Goal: Check status: Check status

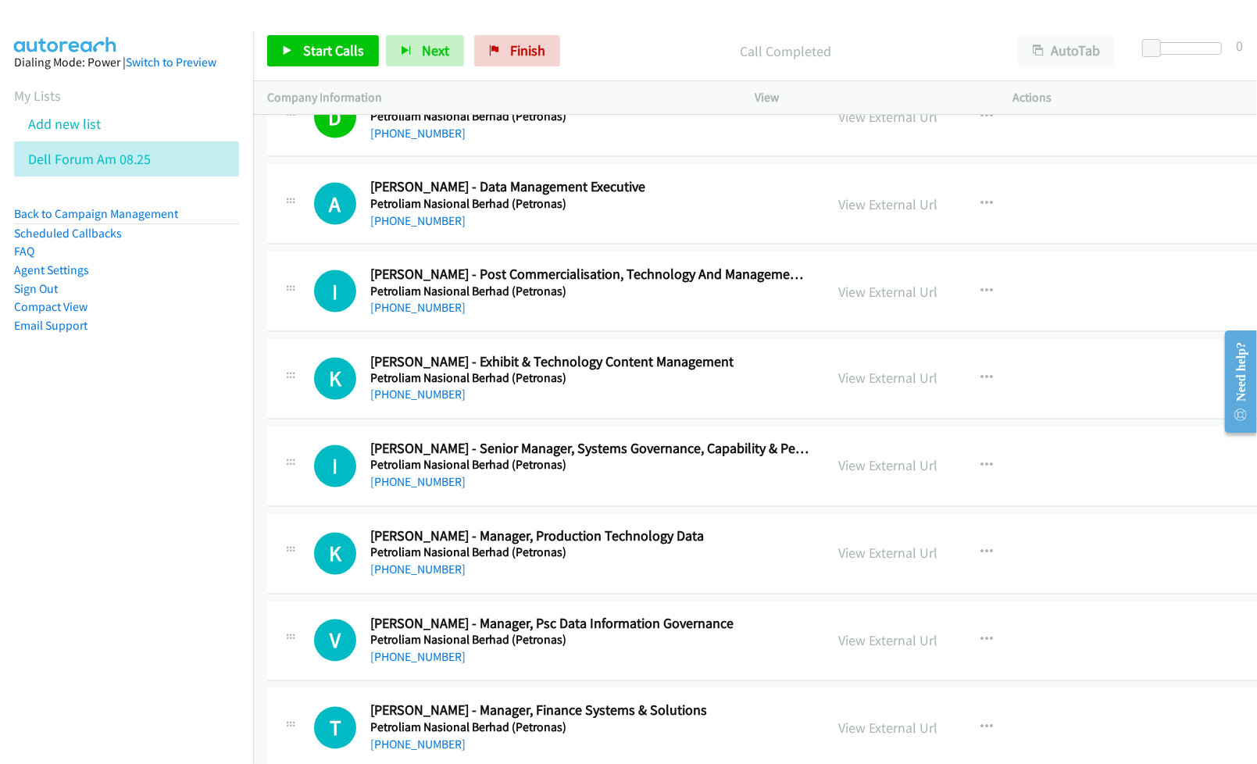
scroll to position [31802, 0]
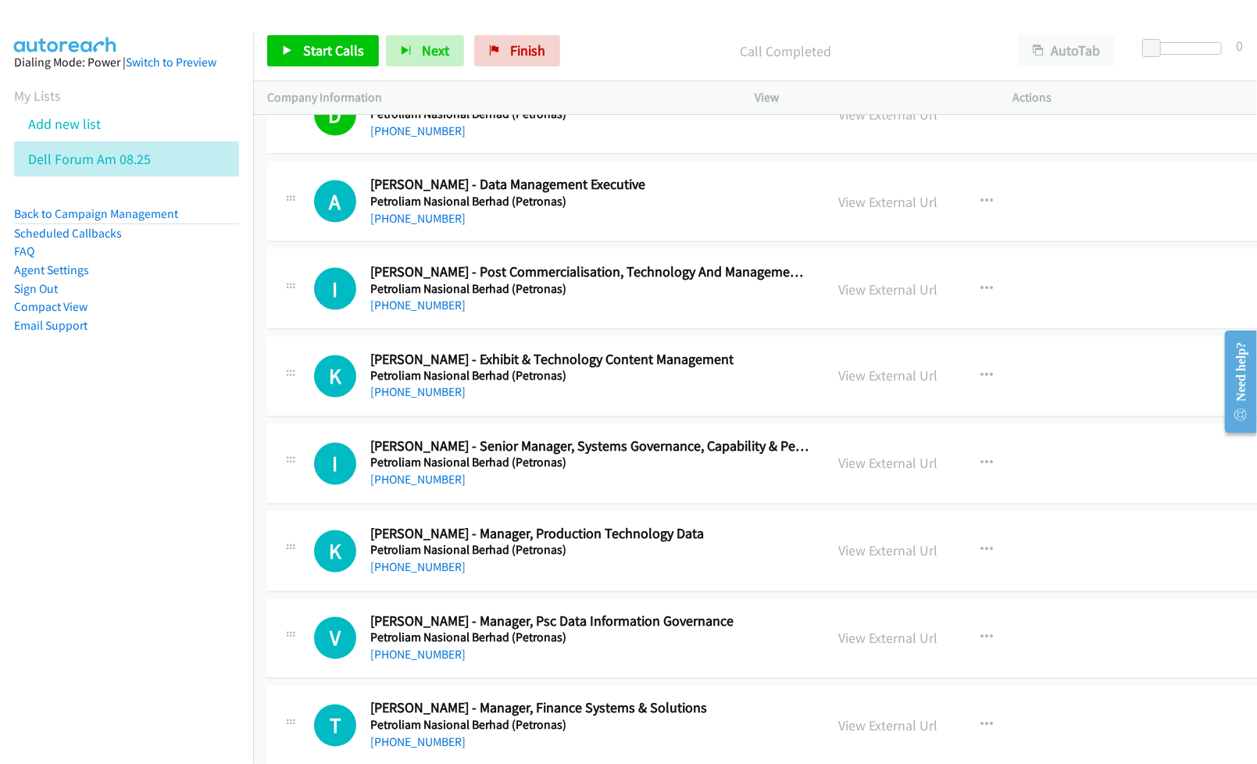
click at [119, 520] on nav "Dialing Mode: Power | Switch to Preview My Lists Add new list Dell Forum Am 08.…" at bounding box center [127, 414] width 254 height 764
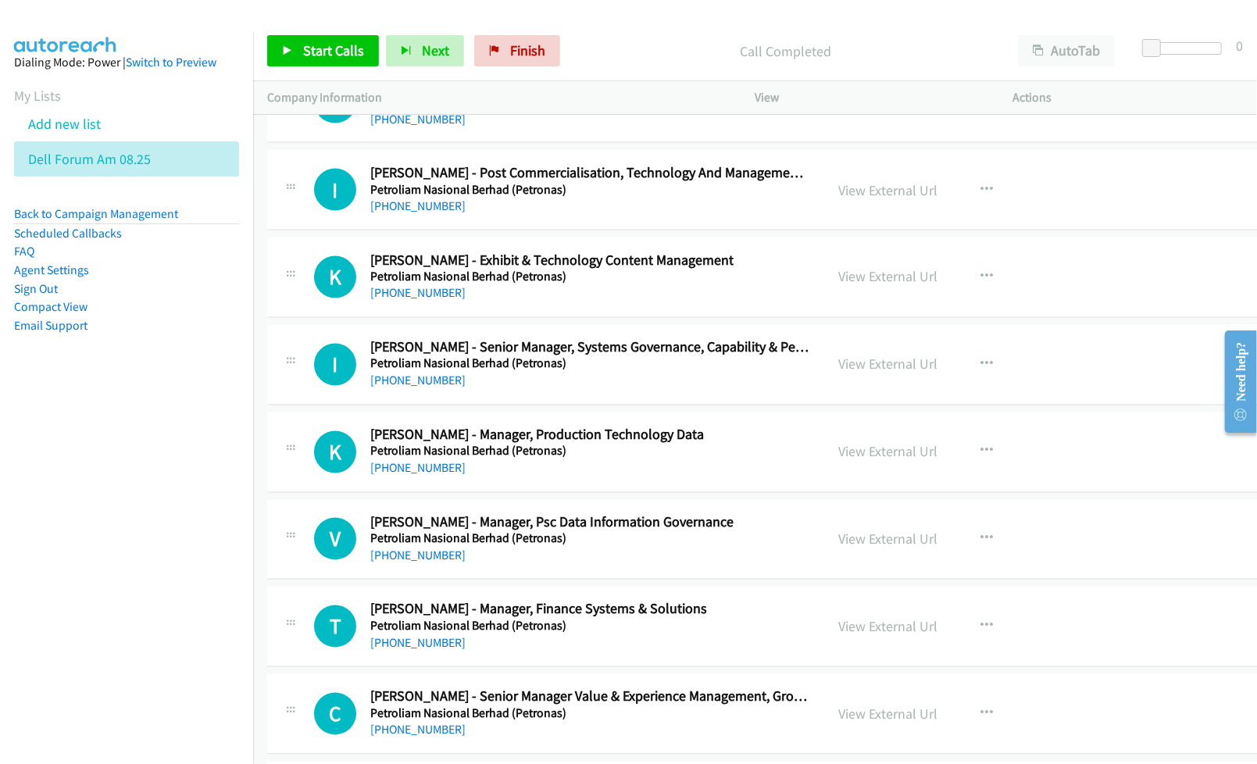
scroll to position [31906, 0]
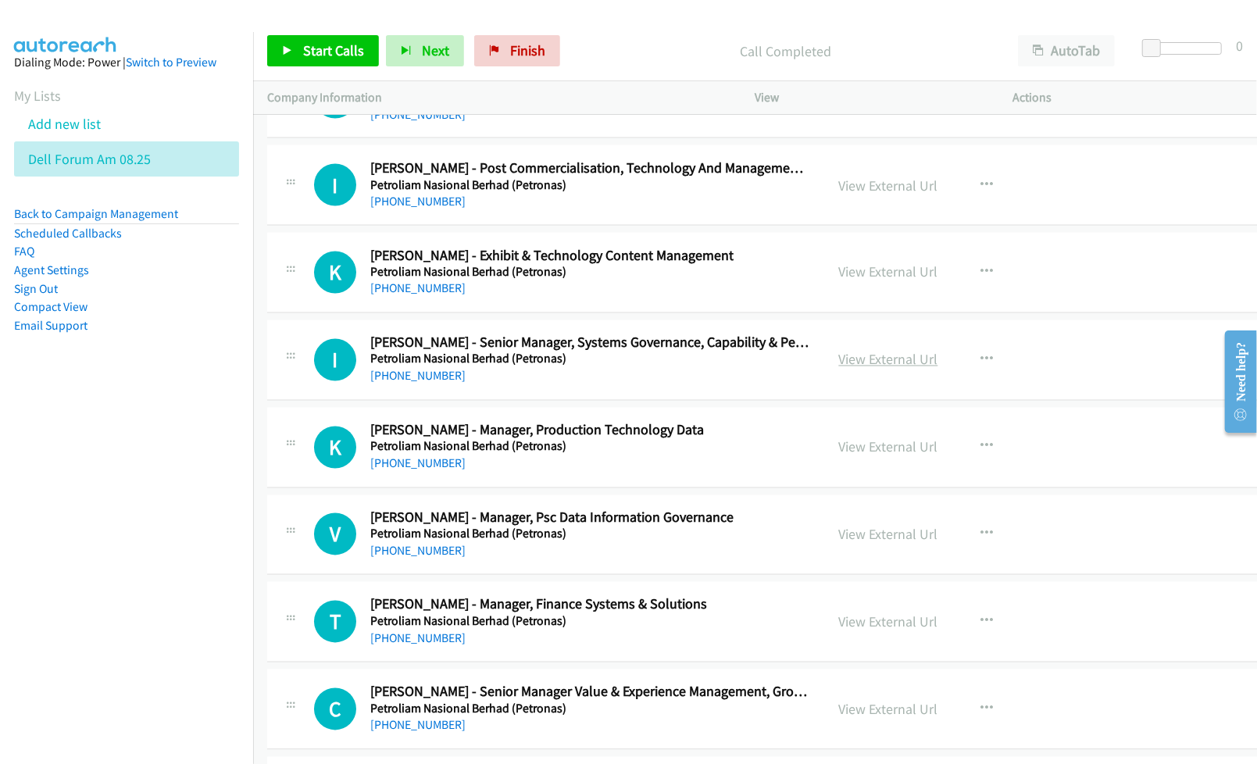
click at [858, 369] on link "View External Url" at bounding box center [888, 360] width 99 height 18
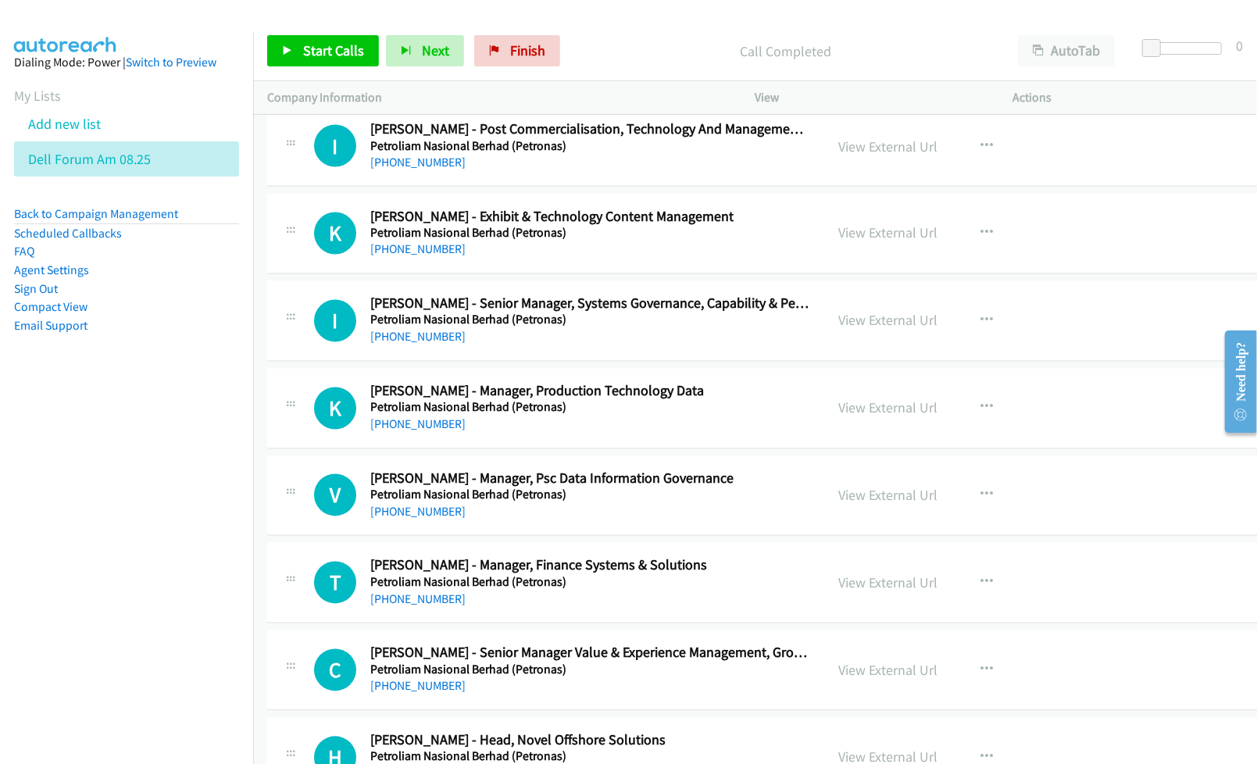
scroll to position [32010, 0]
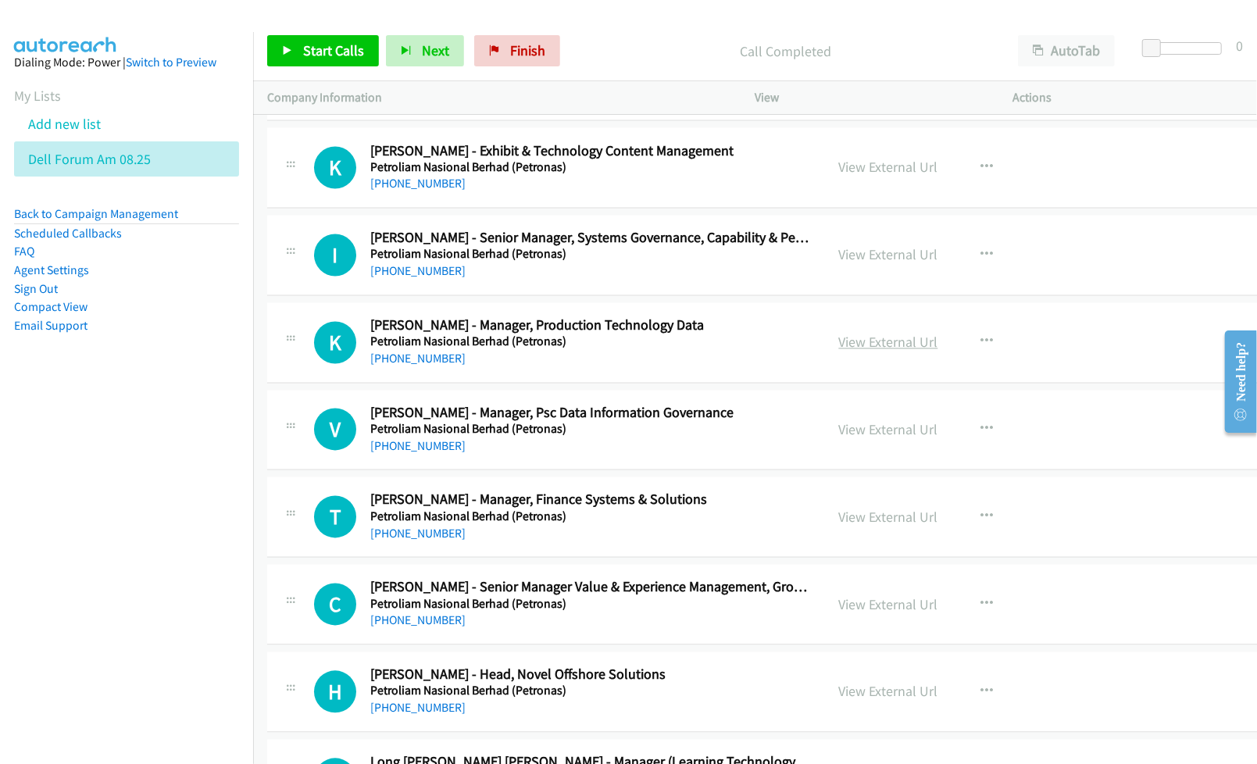
click at [866, 352] on link "View External Url" at bounding box center [888, 343] width 99 height 18
click at [844, 439] on link "View External Url" at bounding box center [888, 430] width 99 height 18
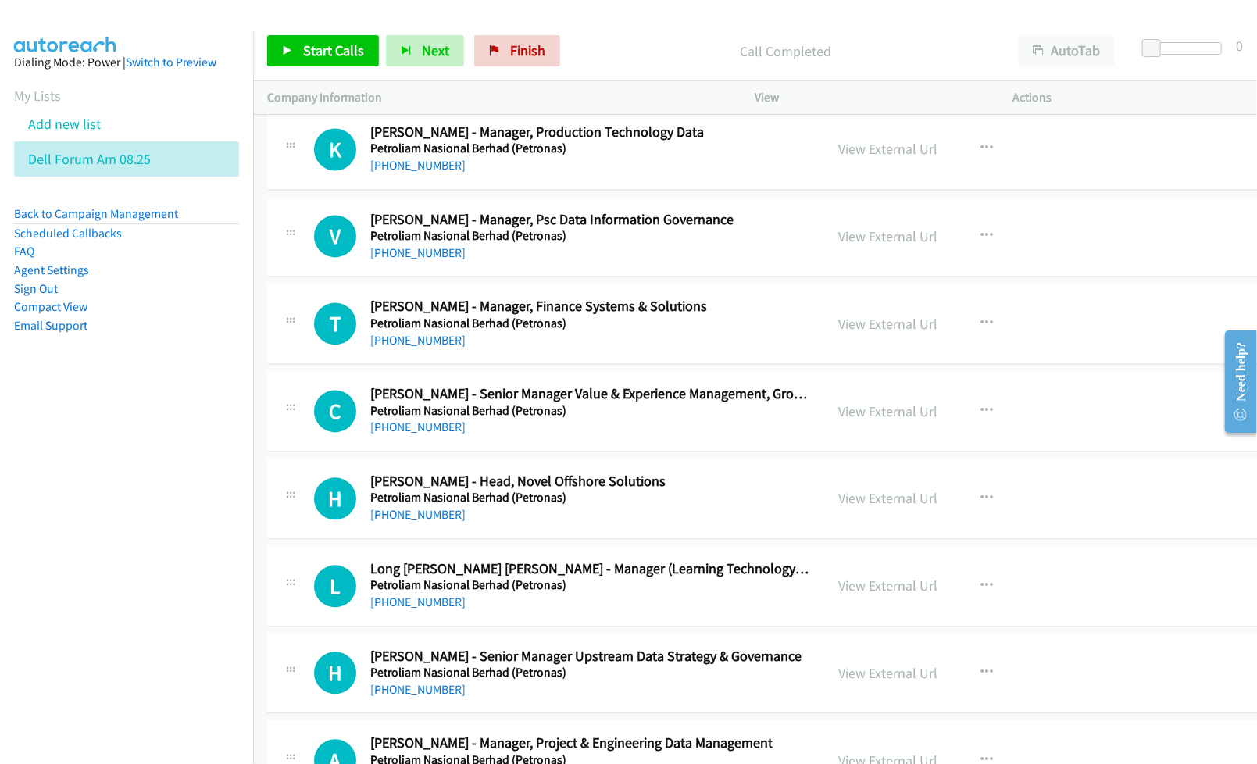
scroll to position [32218, 0]
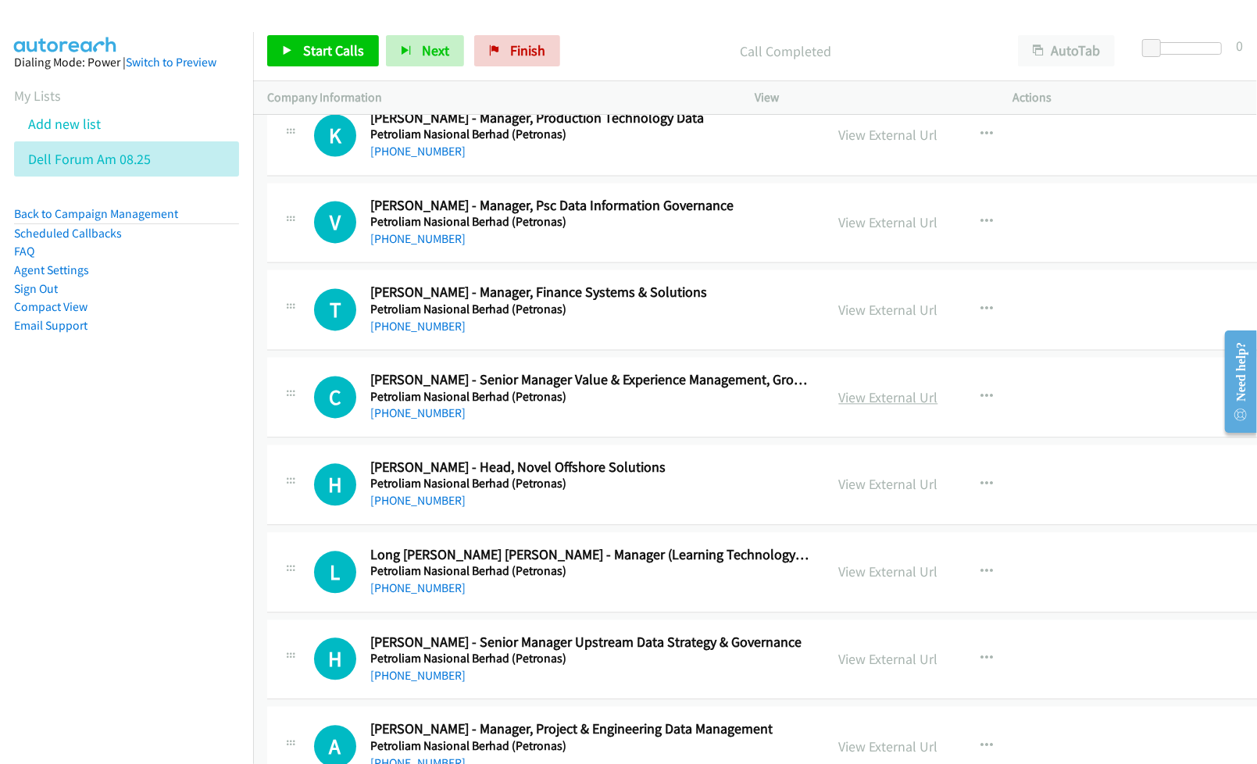
click at [847, 406] on link "View External Url" at bounding box center [888, 397] width 99 height 18
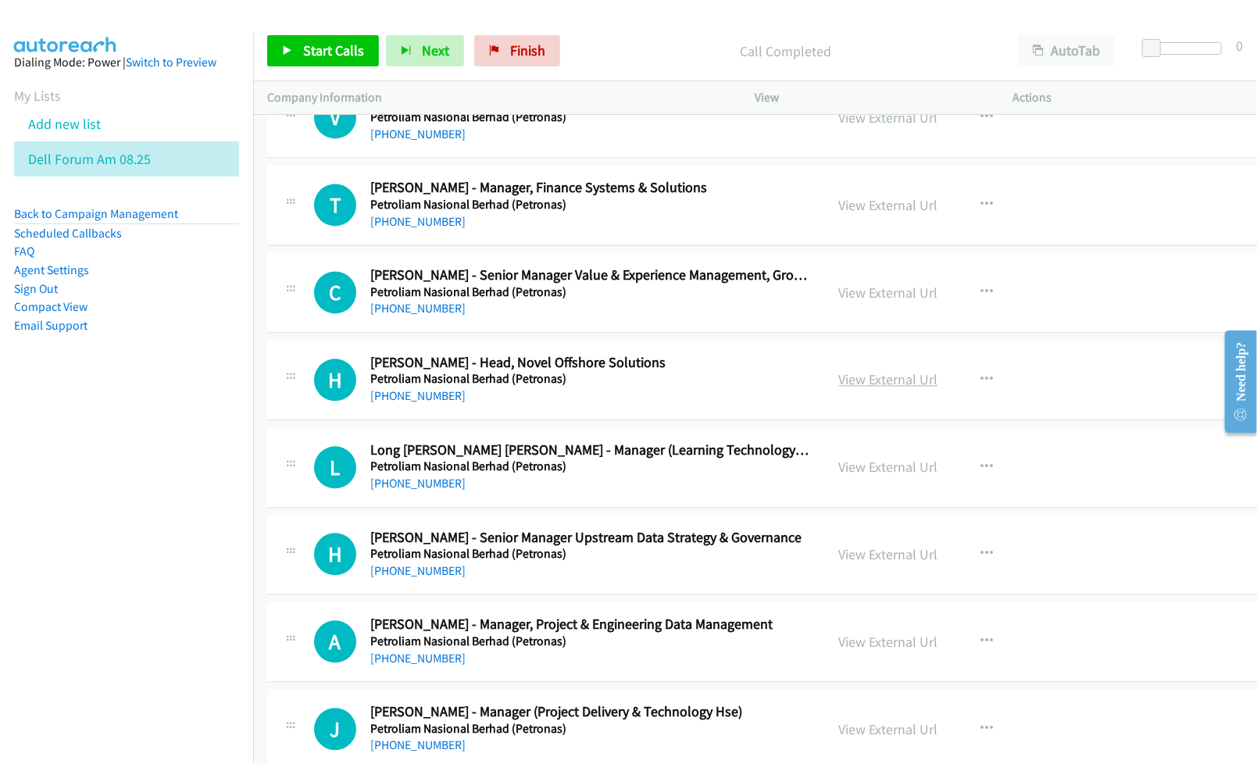
click at [847, 388] on link "View External Url" at bounding box center [888, 379] width 99 height 18
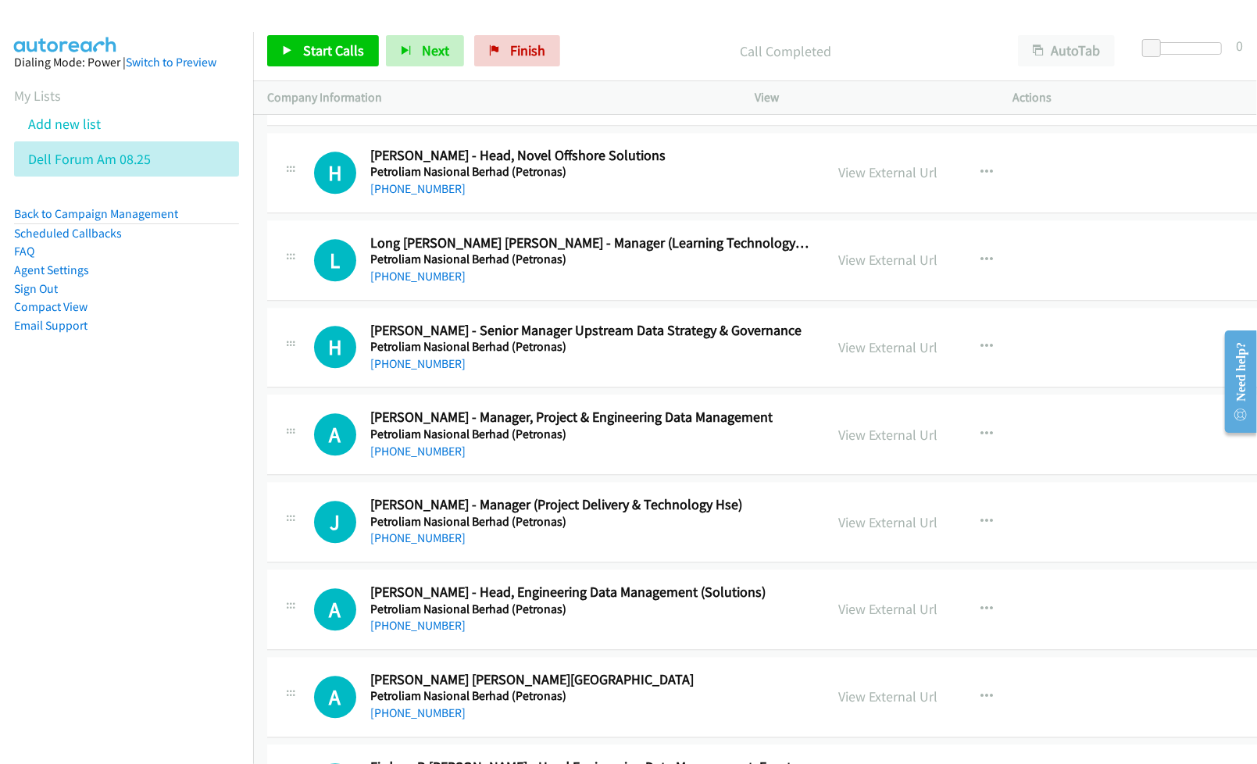
scroll to position [32530, 0]
click at [847, 355] on link "View External Url" at bounding box center [888, 346] width 99 height 18
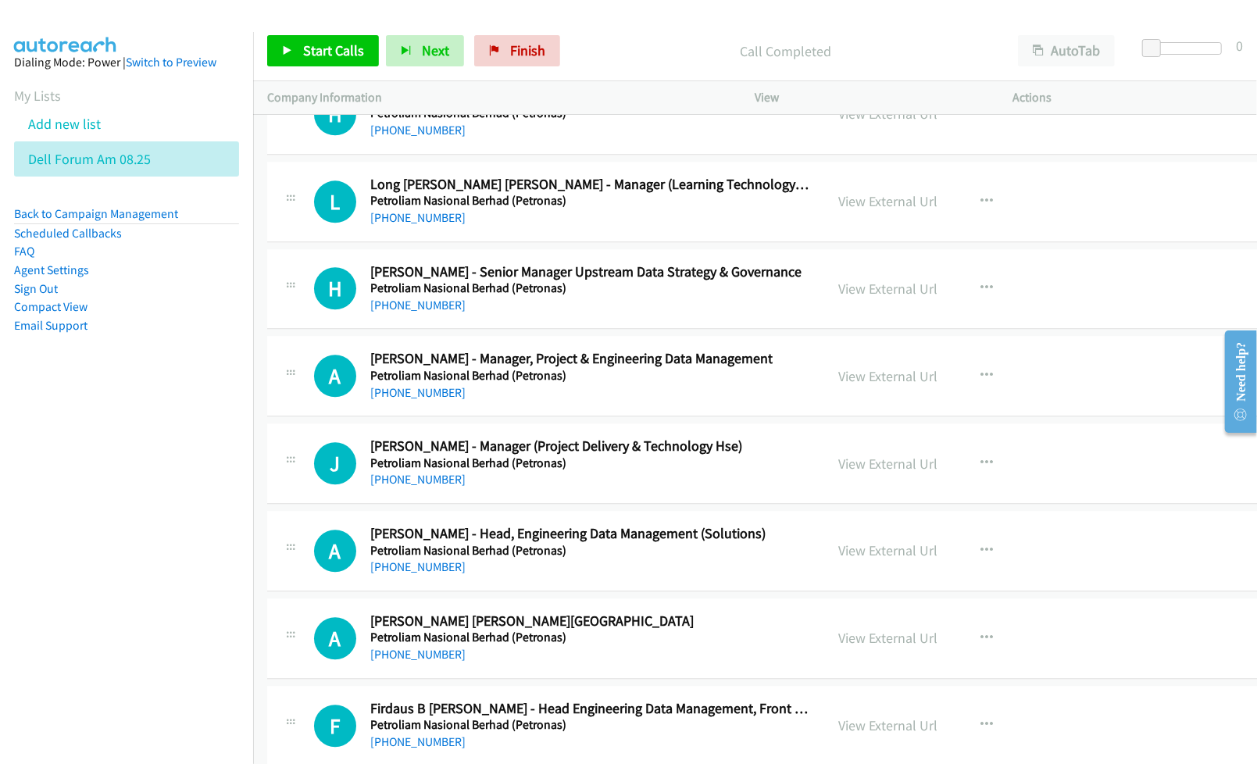
scroll to position [32635, 0]
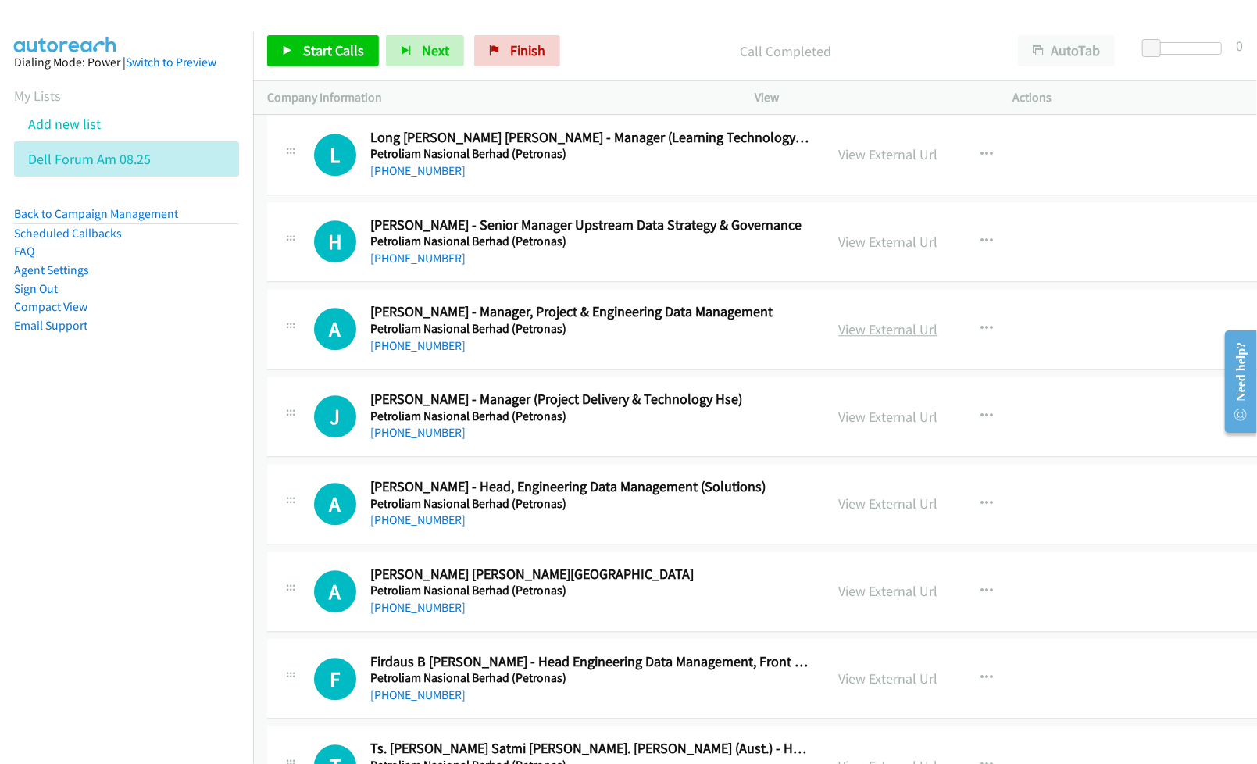
click at [839, 338] on link "View External Url" at bounding box center [888, 329] width 99 height 18
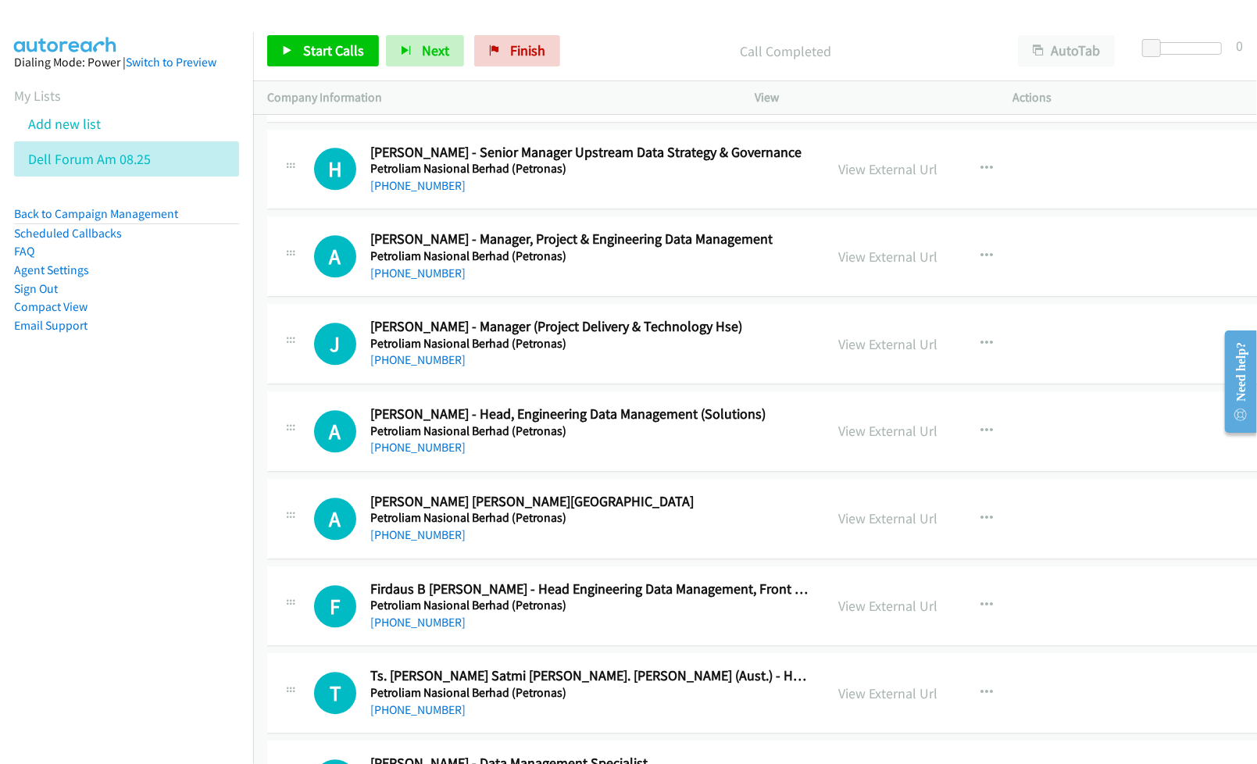
scroll to position [32739, 0]
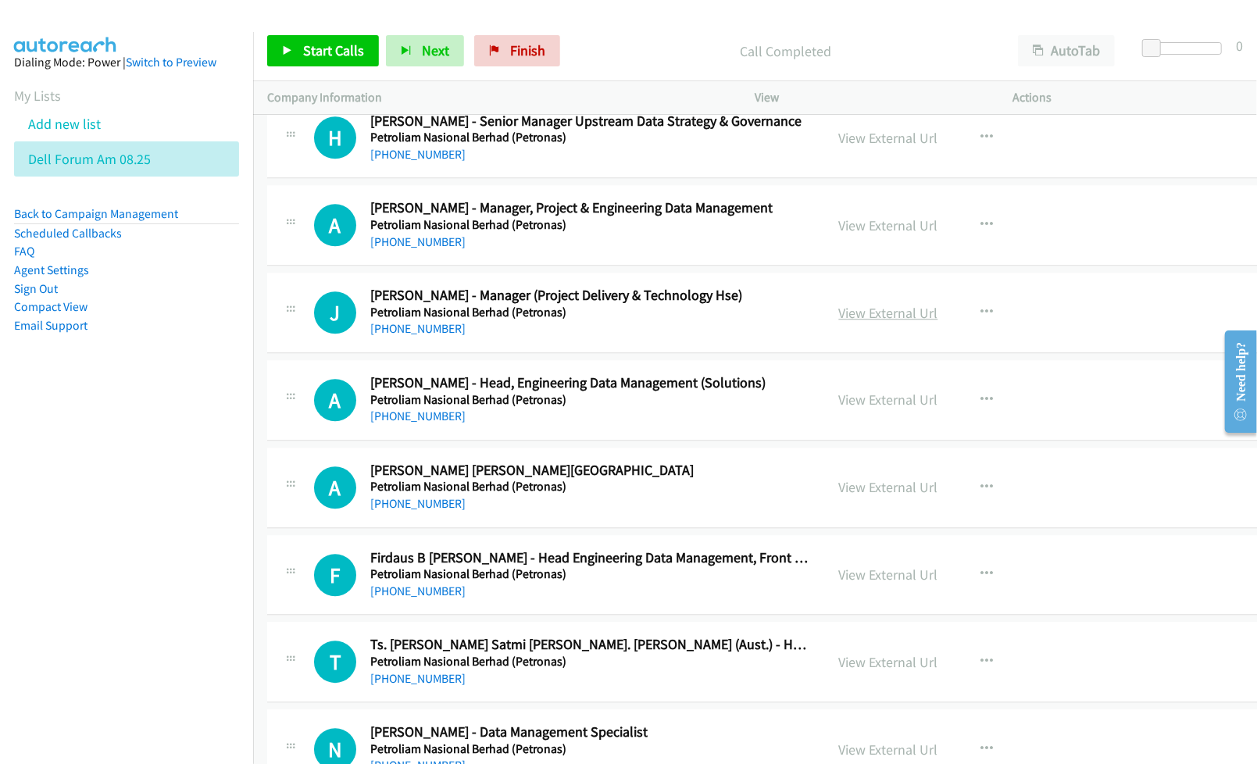
click at [839, 322] on link "View External Url" at bounding box center [888, 313] width 99 height 18
click at [839, 409] on link "View External Url" at bounding box center [888, 400] width 99 height 18
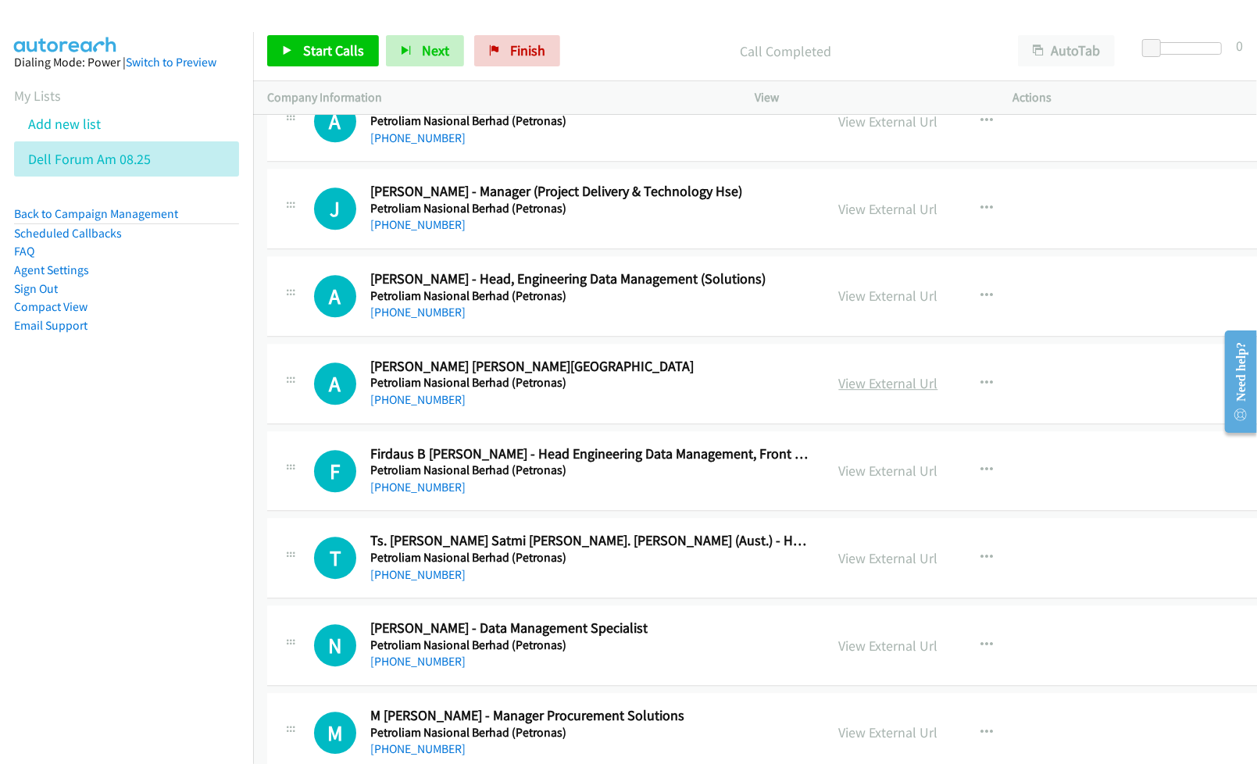
click at [857, 392] on link "View External Url" at bounding box center [888, 383] width 99 height 18
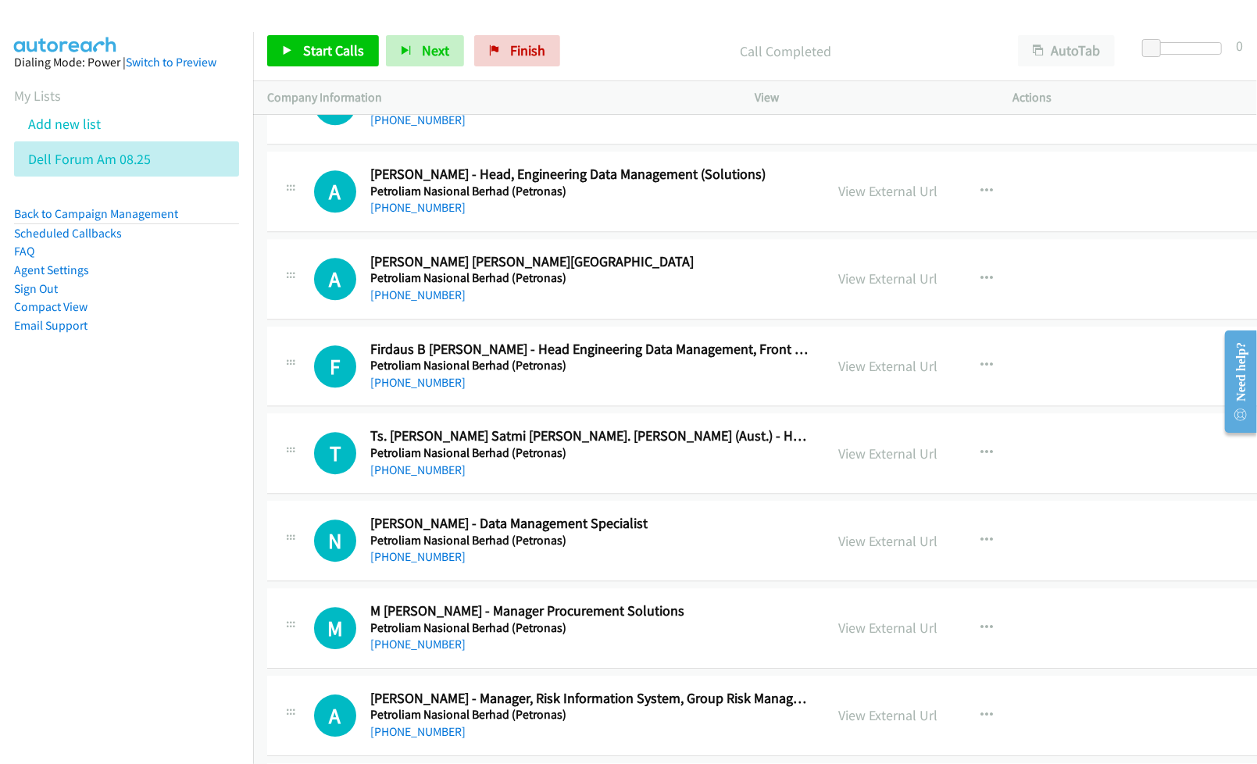
scroll to position [33052, 0]
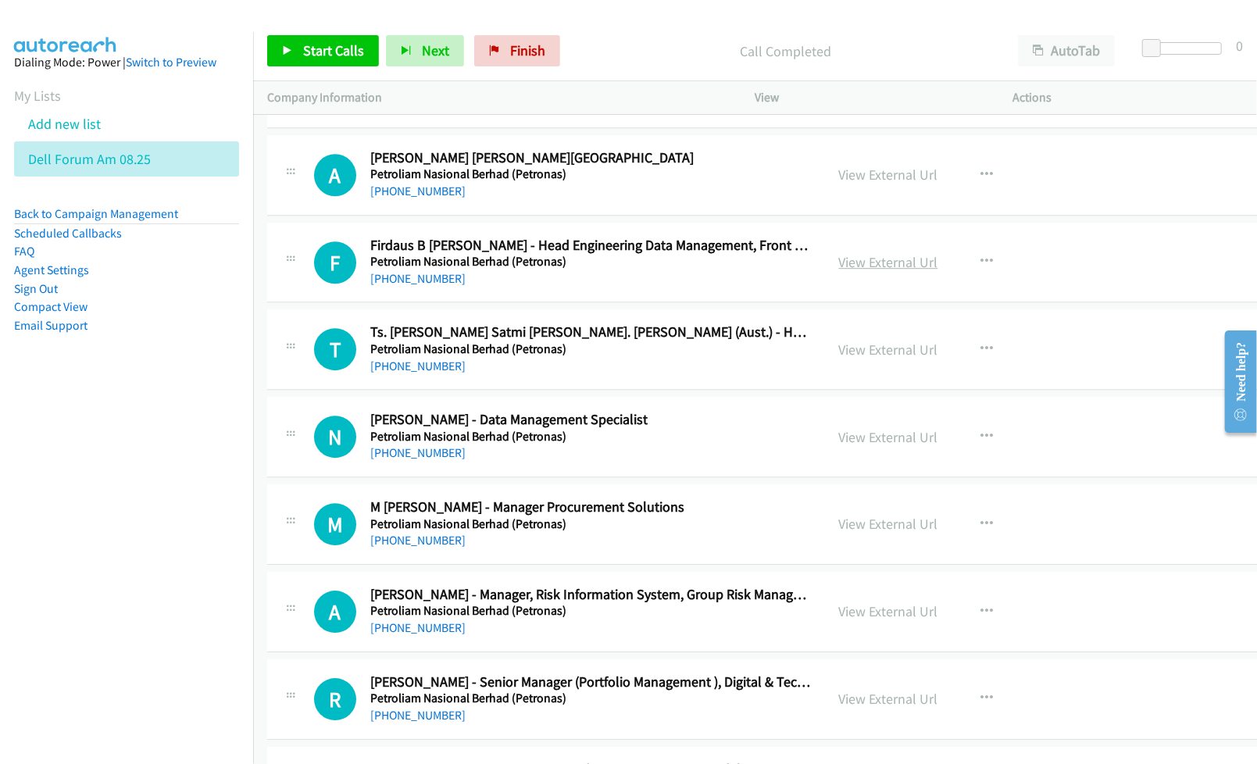
click at [839, 271] on link "View External Url" at bounding box center [888, 262] width 99 height 18
click at [839, 359] on link "View External Url" at bounding box center [888, 350] width 99 height 18
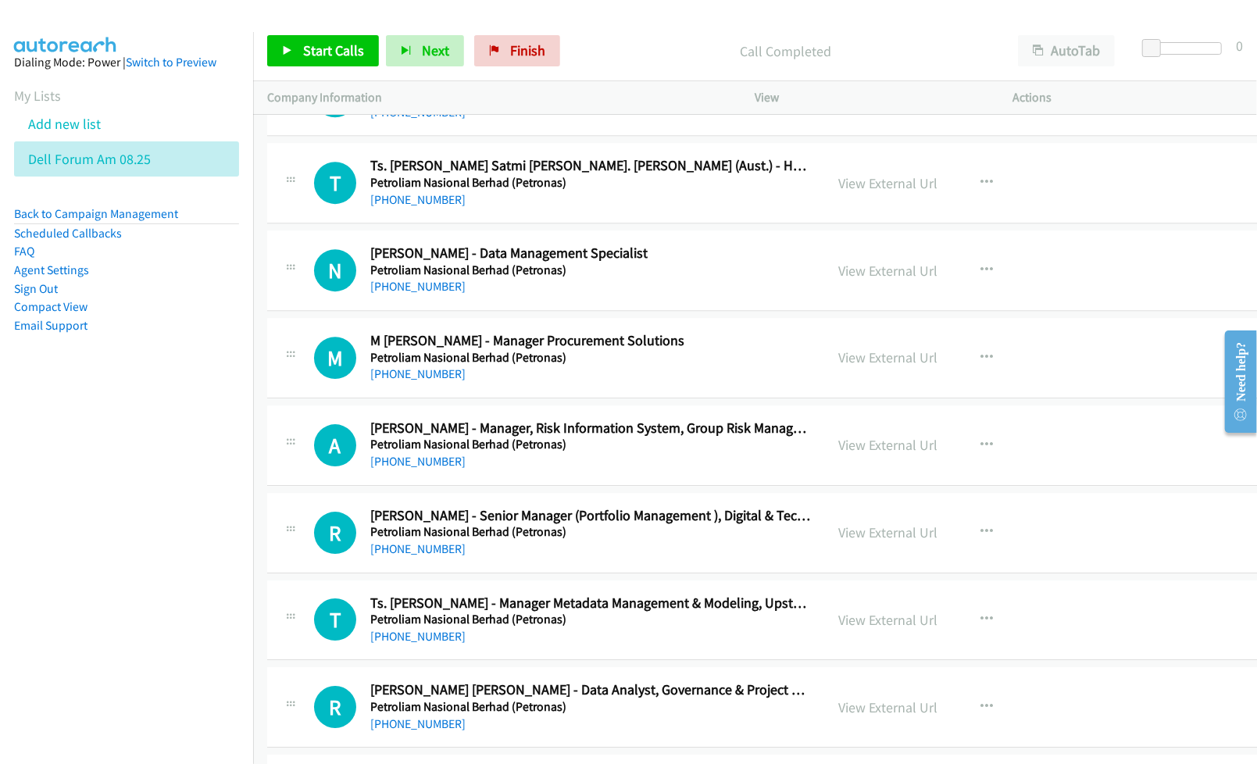
scroll to position [33260, 0]
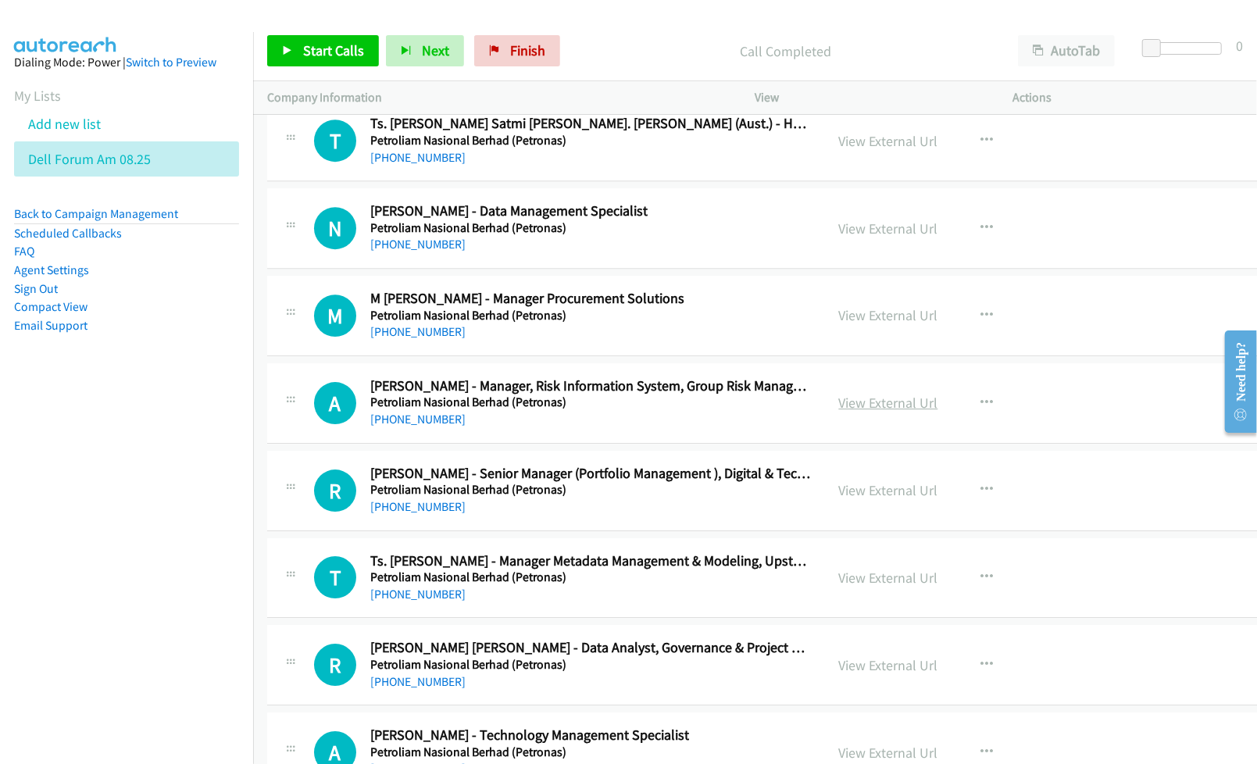
click at [852, 412] on link "View External Url" at bounding box center [888, 403] width 99 height 18
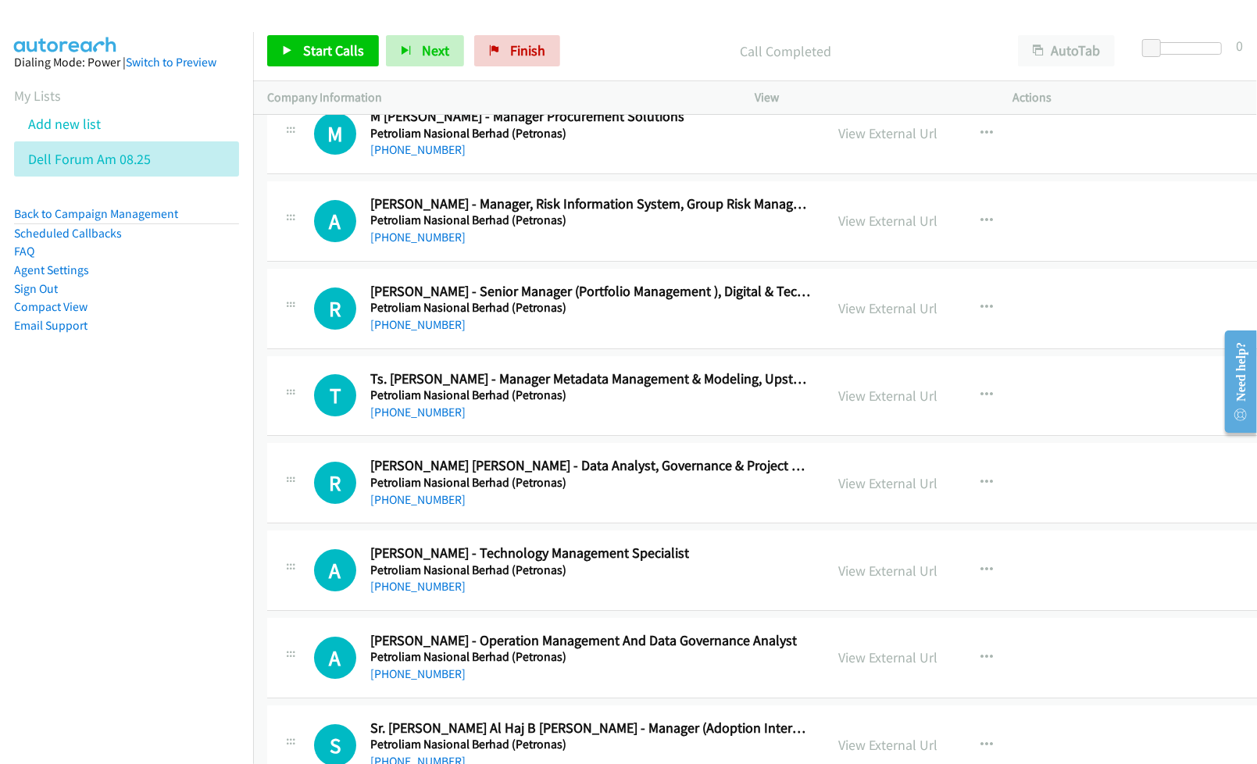
scroll to position [33468, 0]
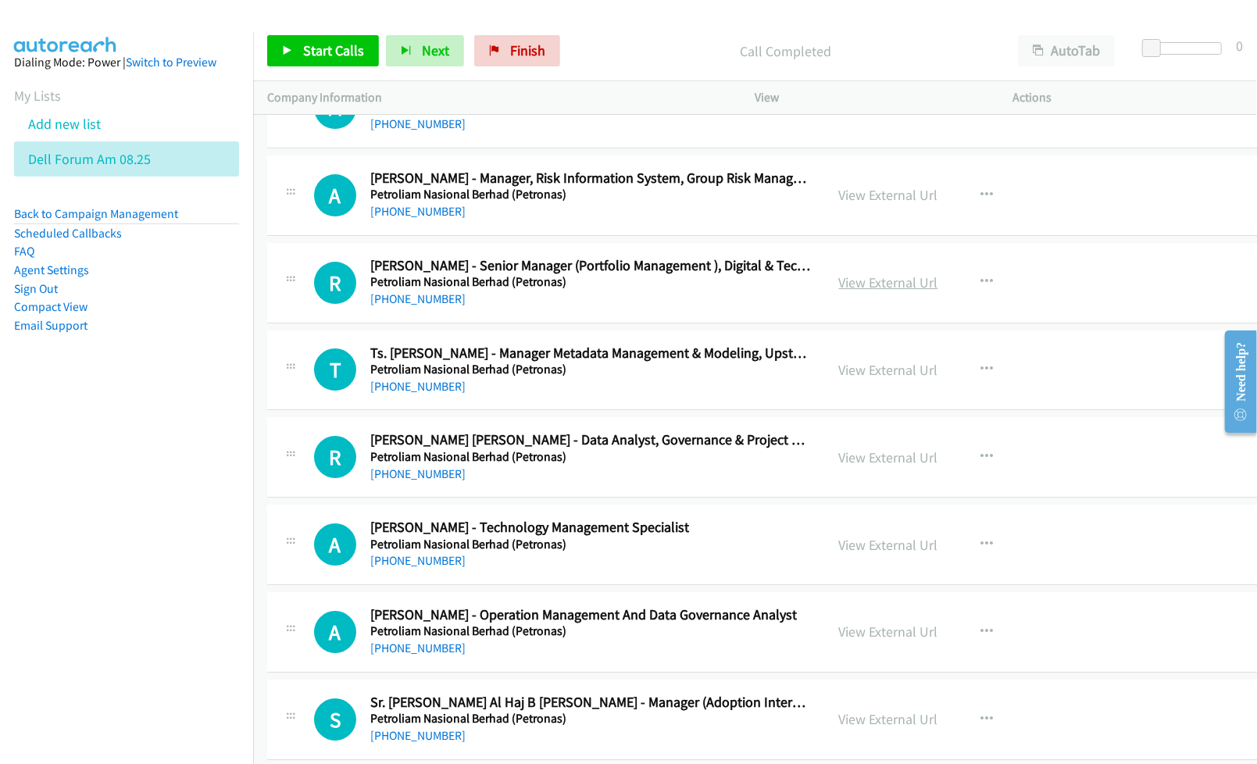
click at [839, 291] on link "View External Url" at bounding box center [888, 282] width 99 height 18
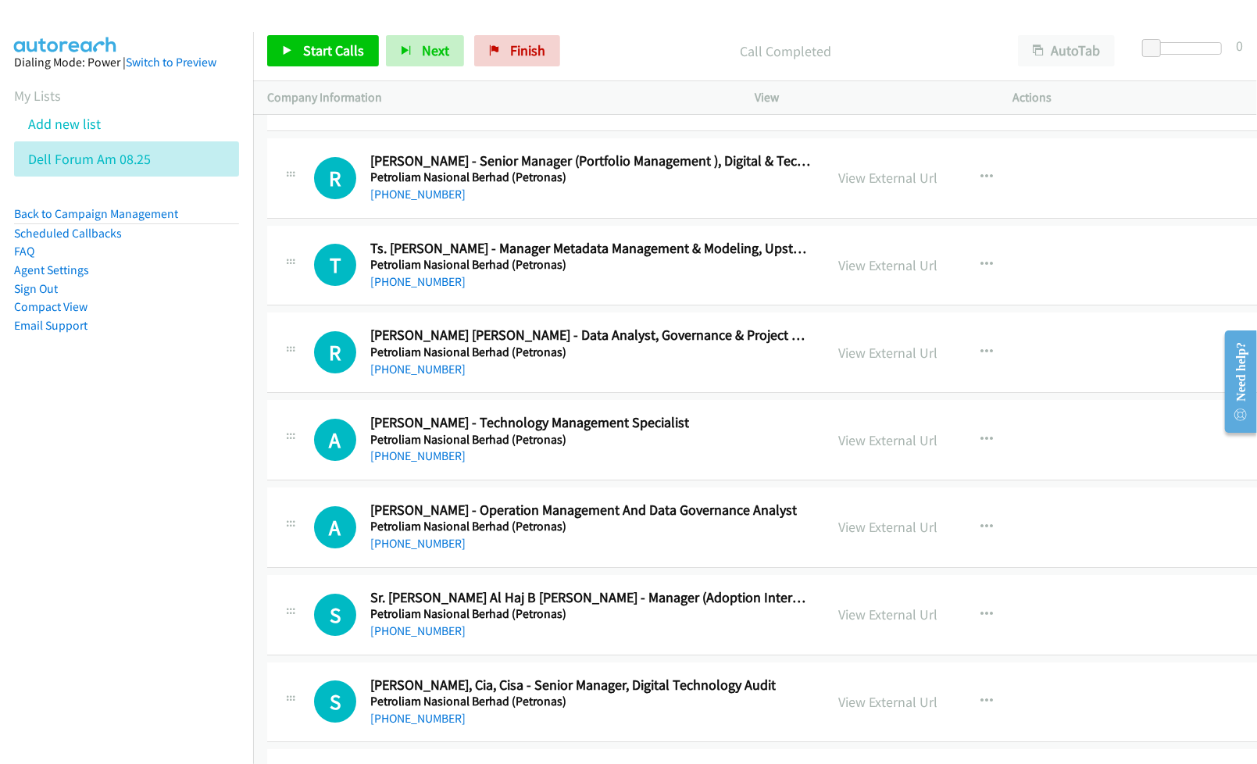
scroll to position [33677, 0]
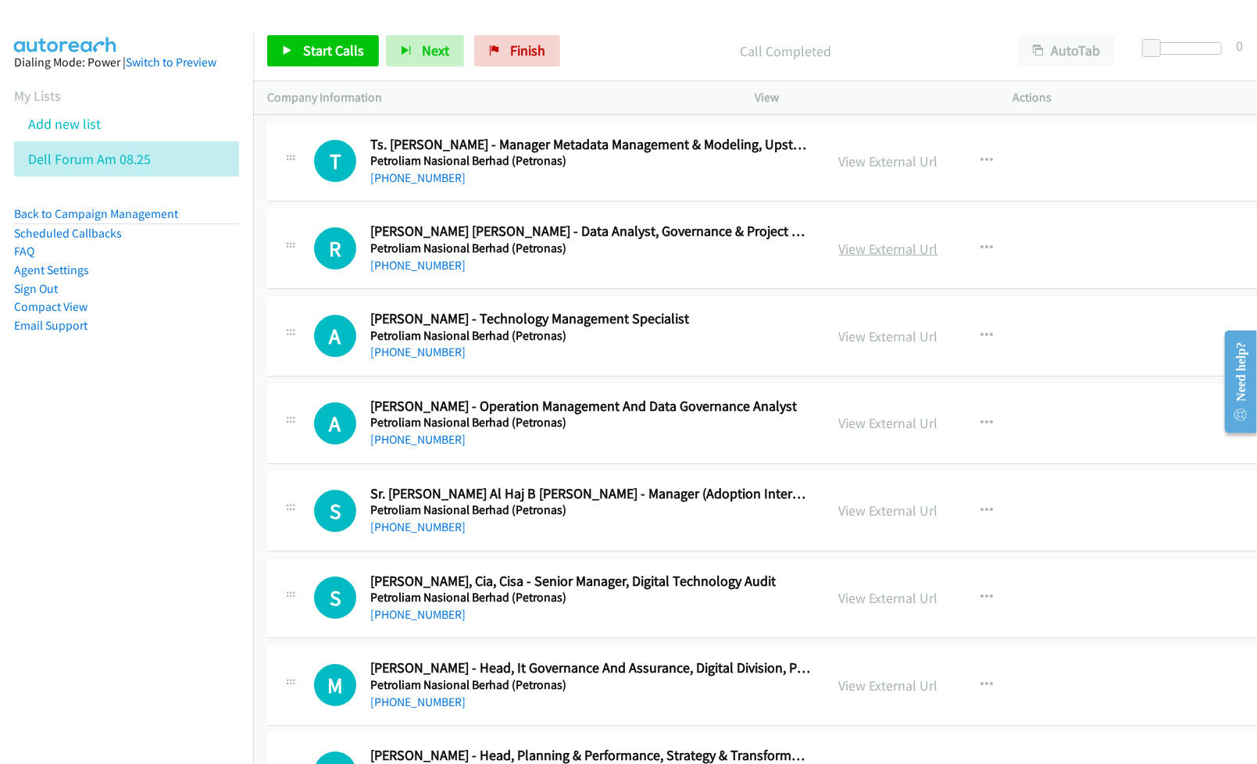
click at [866, 258] on link "View External Url" at bounding box center [888, 249] width 99 height 18
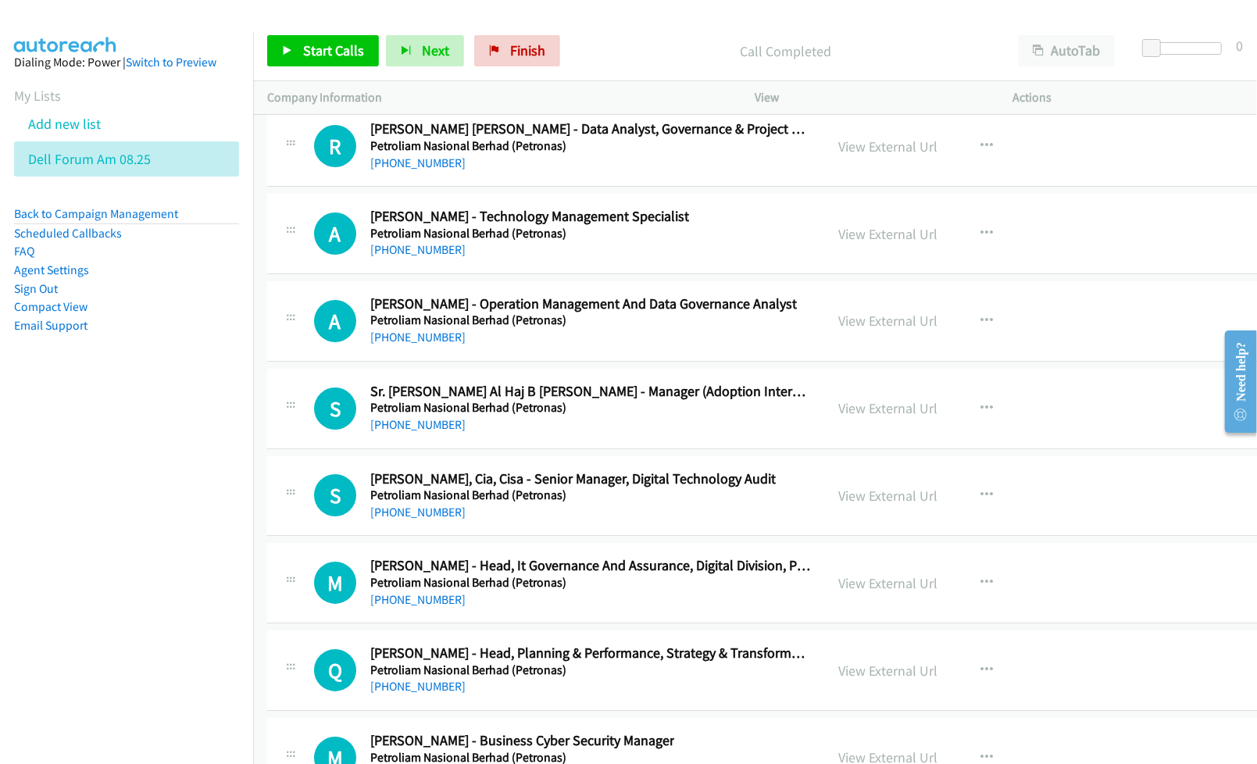
scroll to position [33780, 0]
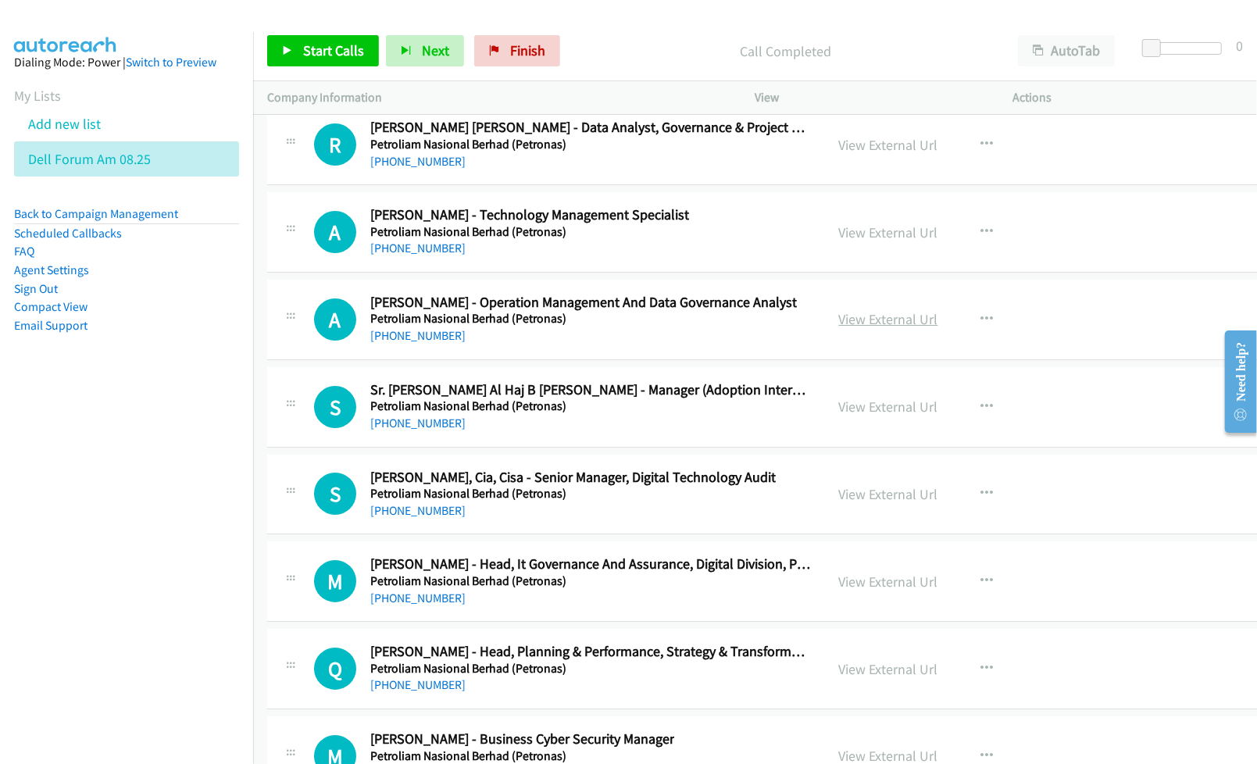
click at [839, 328] on link "View External Url" at bounding box center [888, 319] width 99 height 18
click at [839, 416] on link "View External Url" at bounding box center [888, 407] width 99 height 18
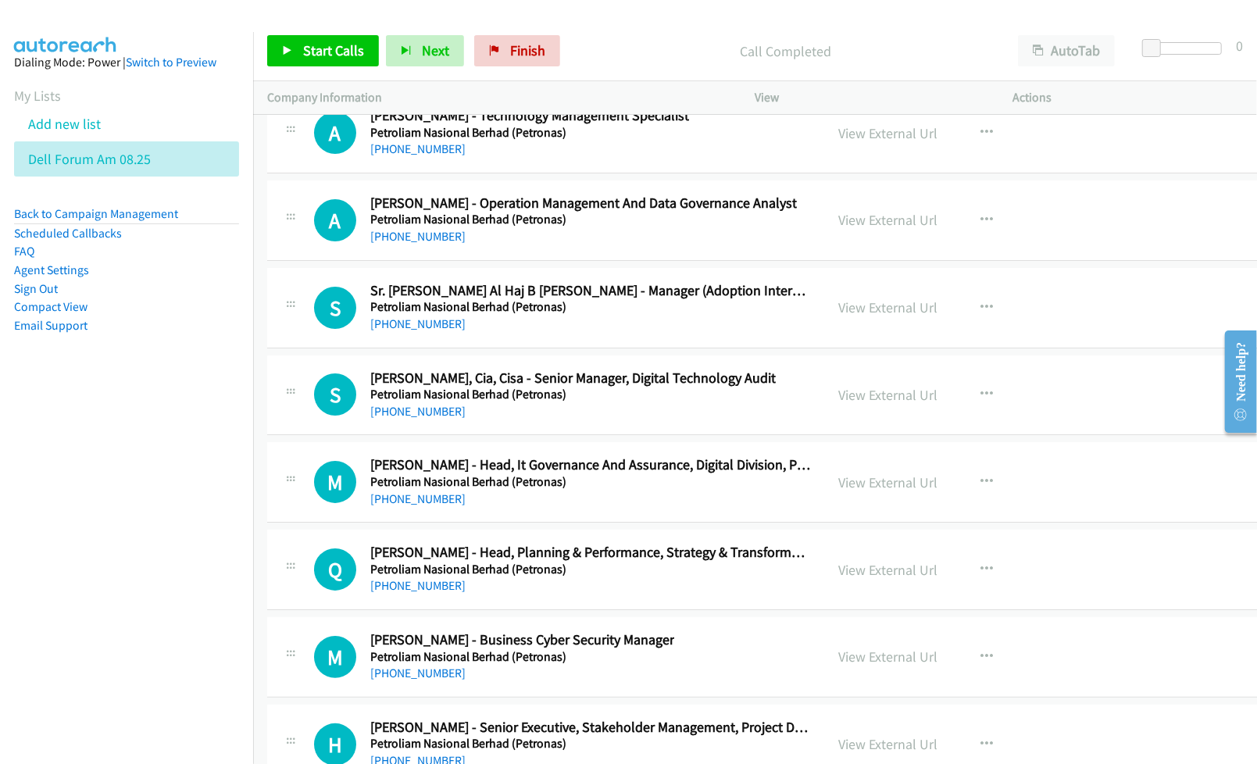
scroll to position [33885, 0]
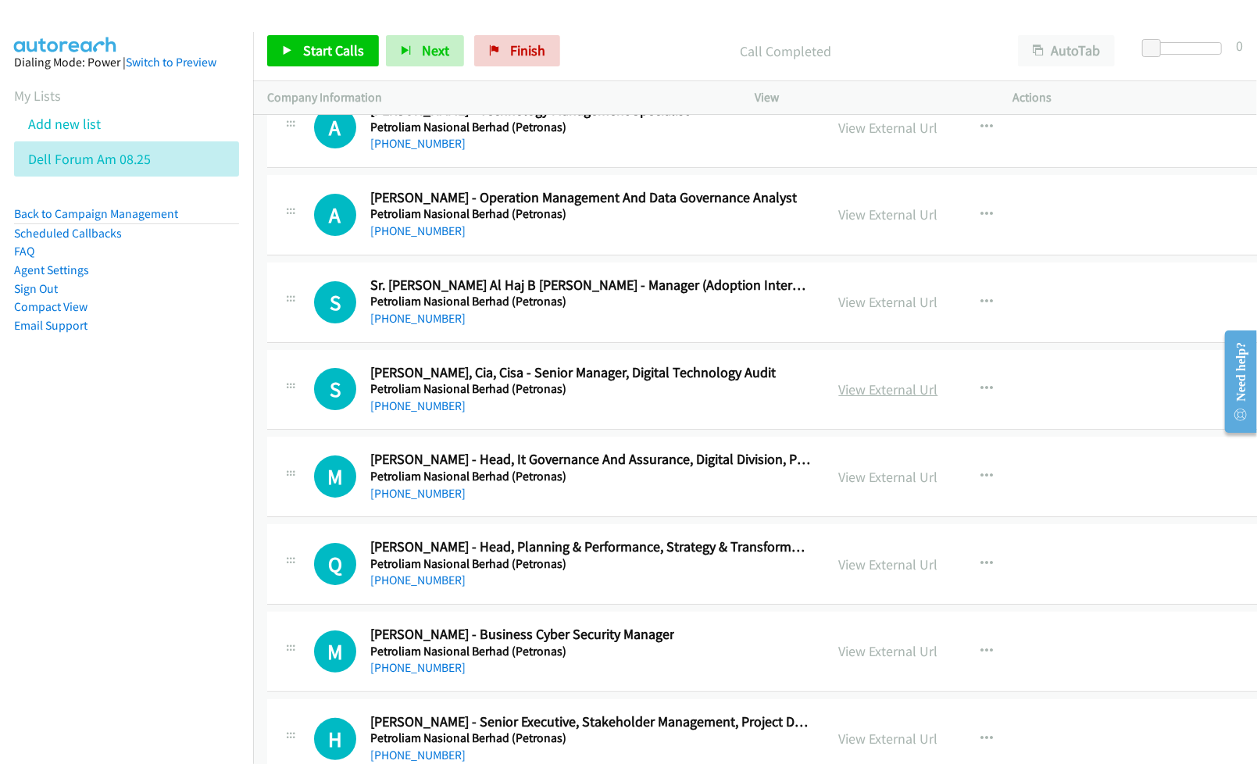
click at [839, 398] on link "View External Url" at bounding box center [888, 389] width 99 height 18
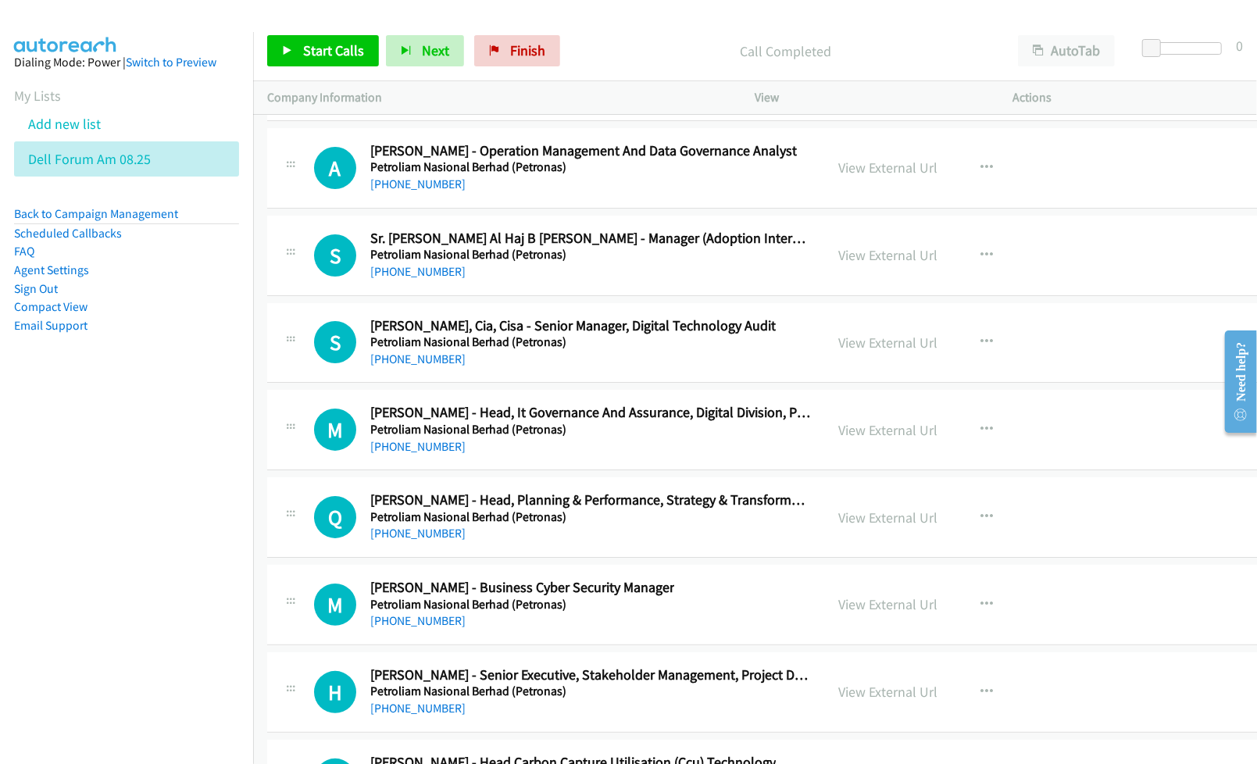
scroll to position [33989, 0]
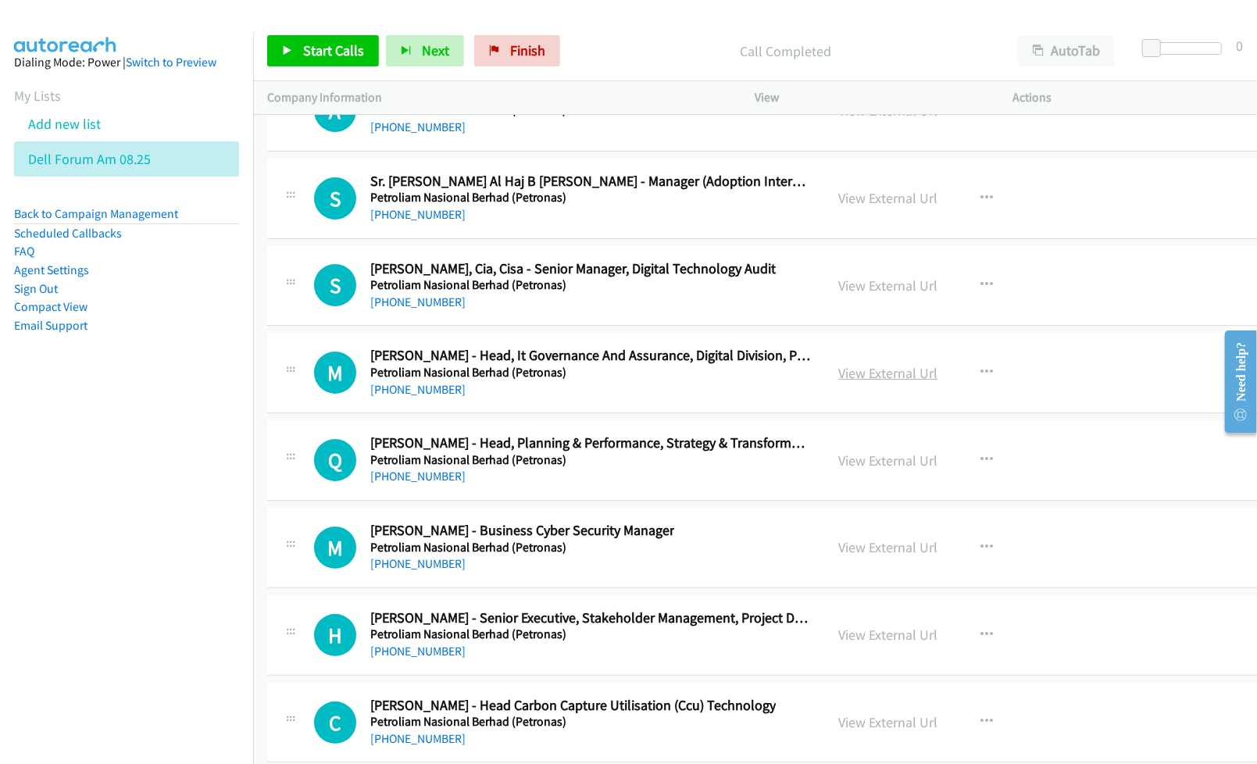
click at [859, 382] on link "View External Url" at bounding box center [888, 373] width 99 height 18
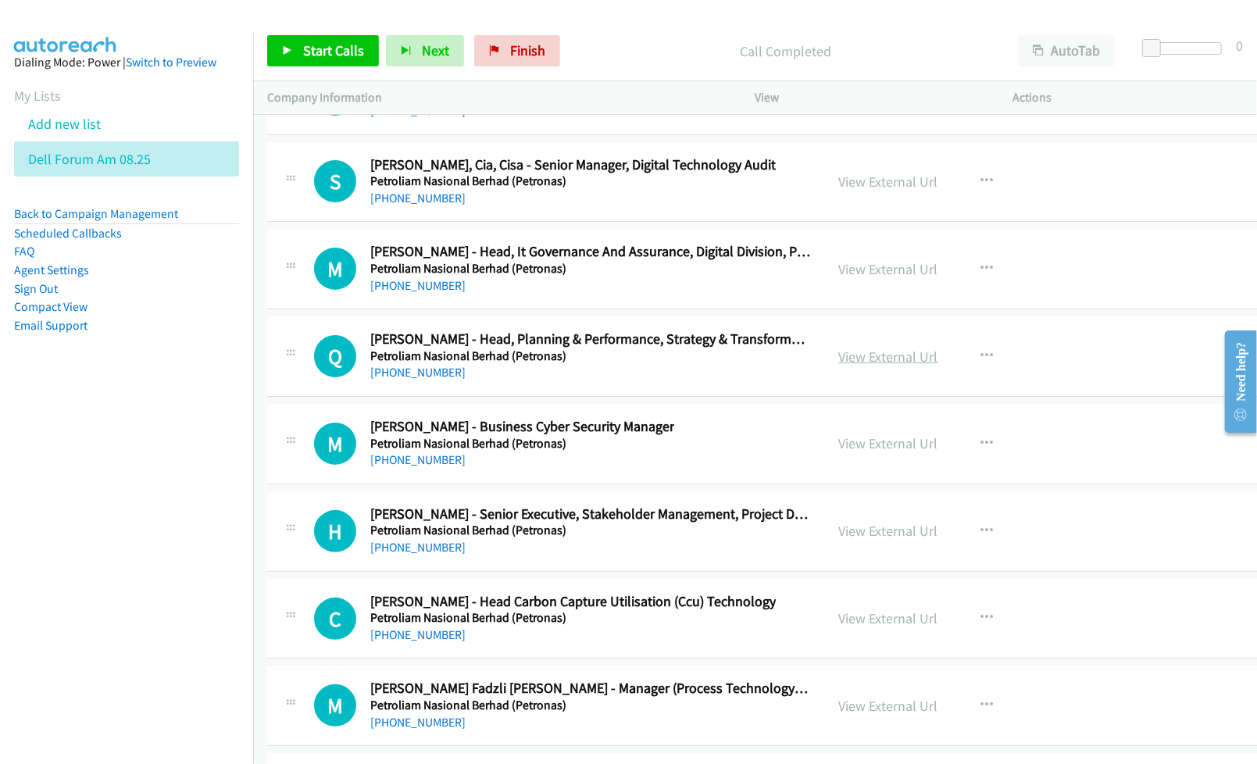
click at [848, 366] on link "View External Url" at bounding box center [888, 357] width 99 height 18
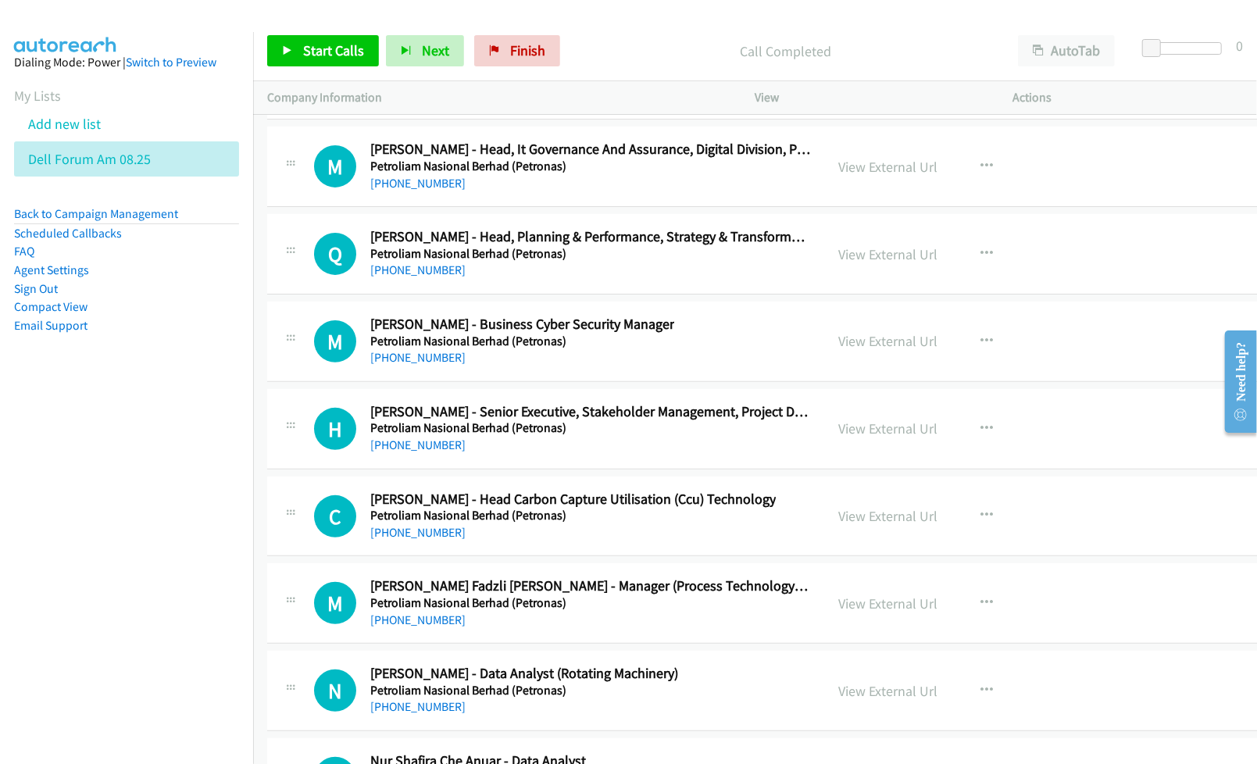
scroll to position [34198, 0]
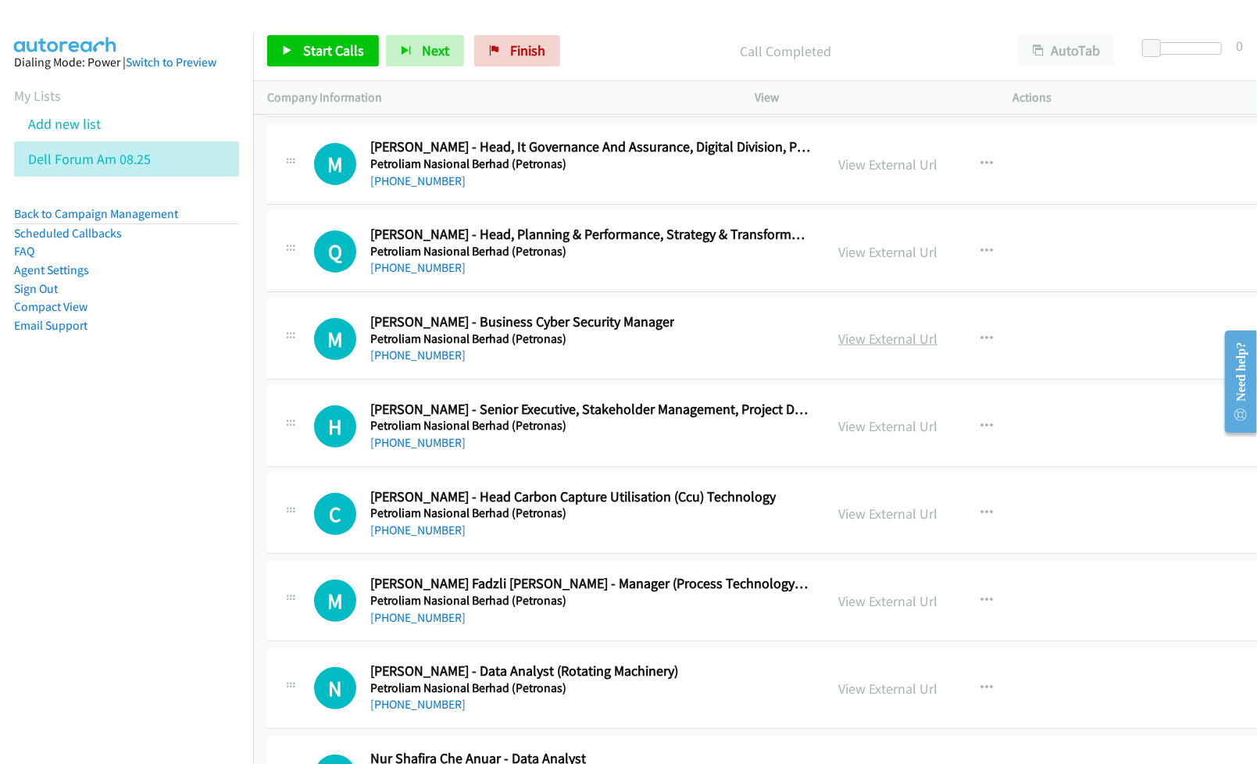
click at [872, 348] on link "View External Url" at bounding box center [888, 339] width 99 height 18
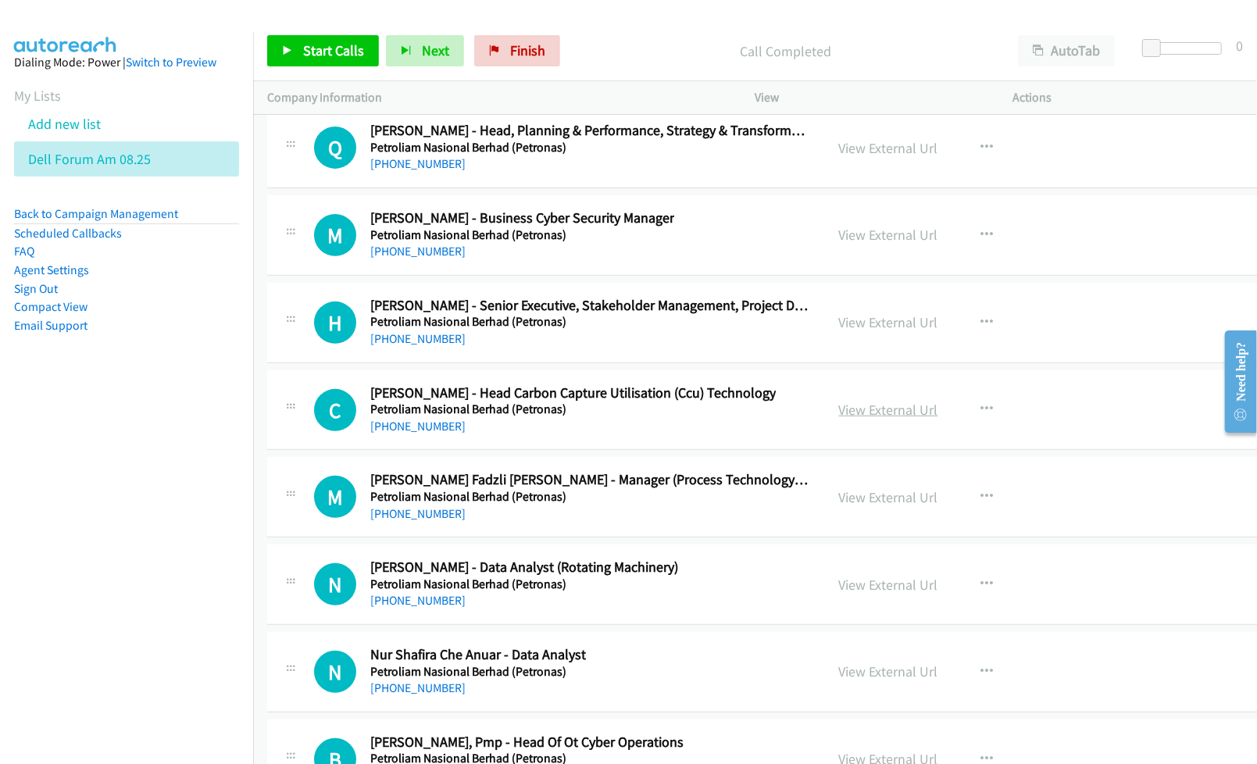
click at [861, 419] on link "View External Url" at bounding box center [888, 410] width 99 height 18
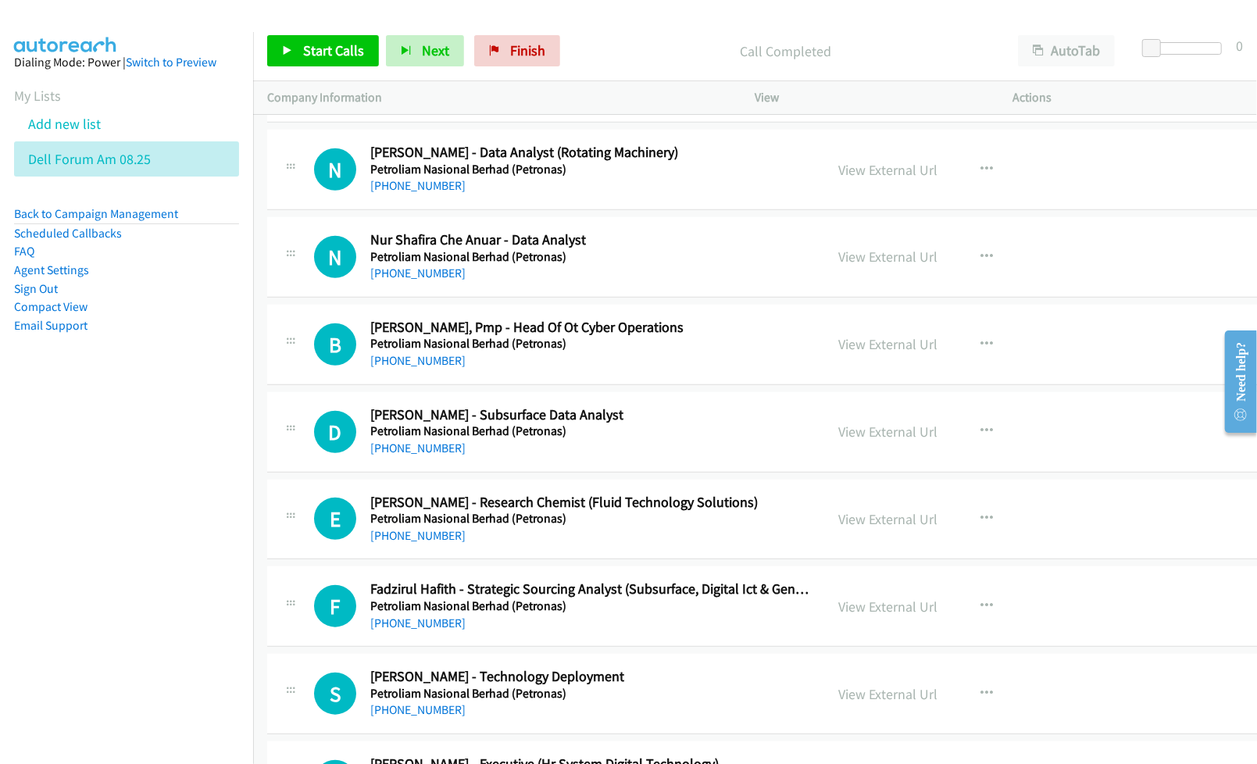
scroll to position [34718, 0]
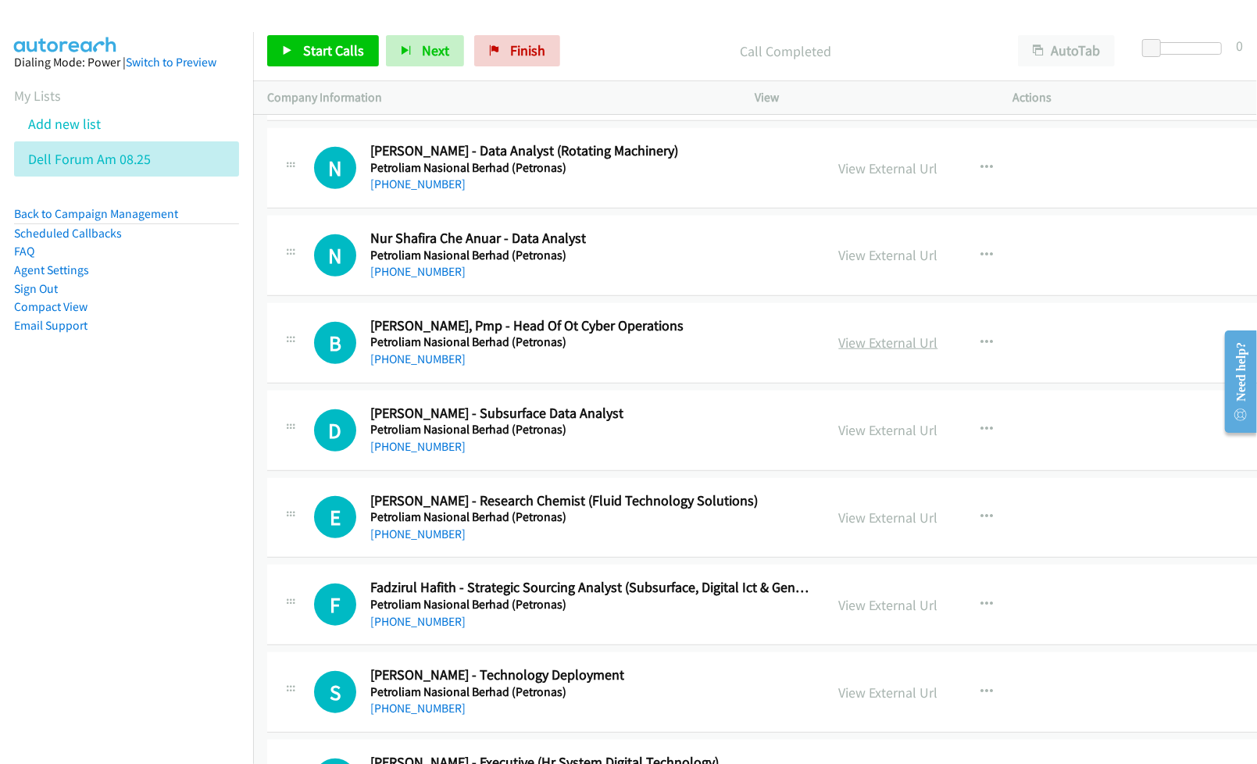
click at [848, 352] on link "View External Url" at bounding box center [888, 343] width 99 height 18
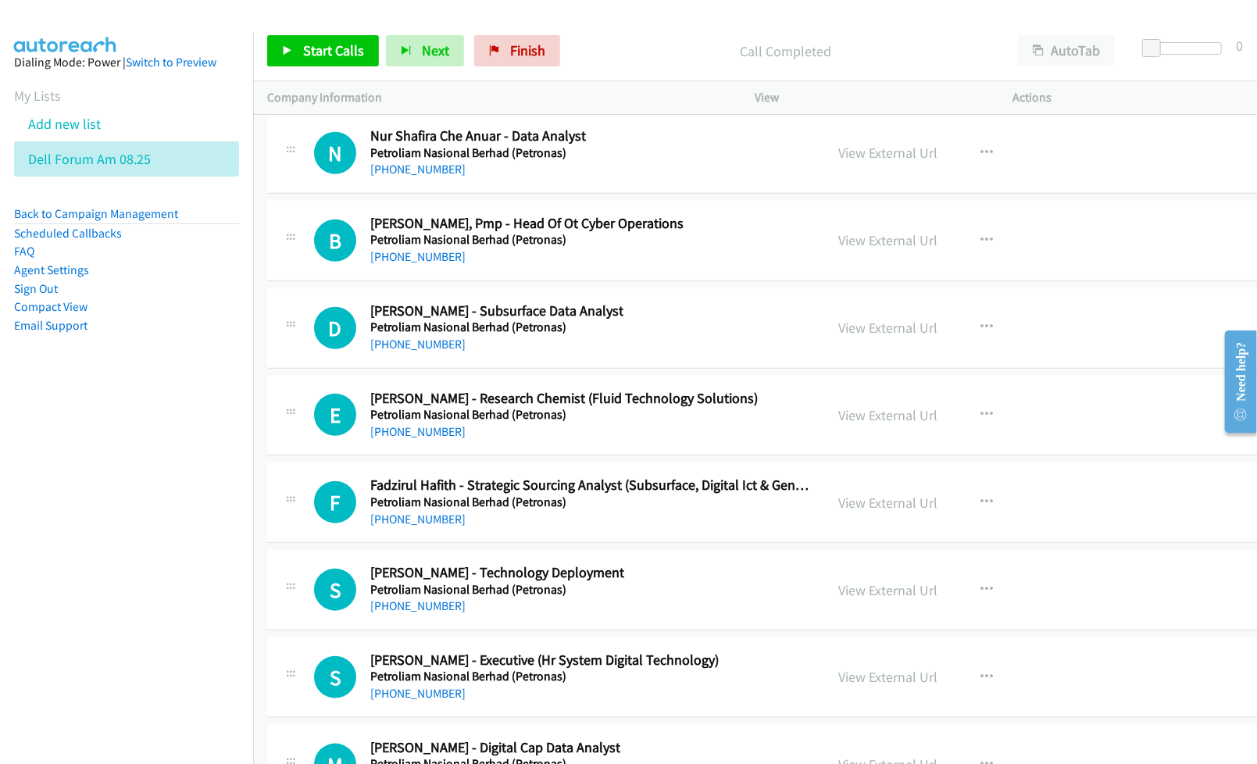
scroll to position [34823, 0]
